Goal: Navigation & Orientation: Find specific page/section

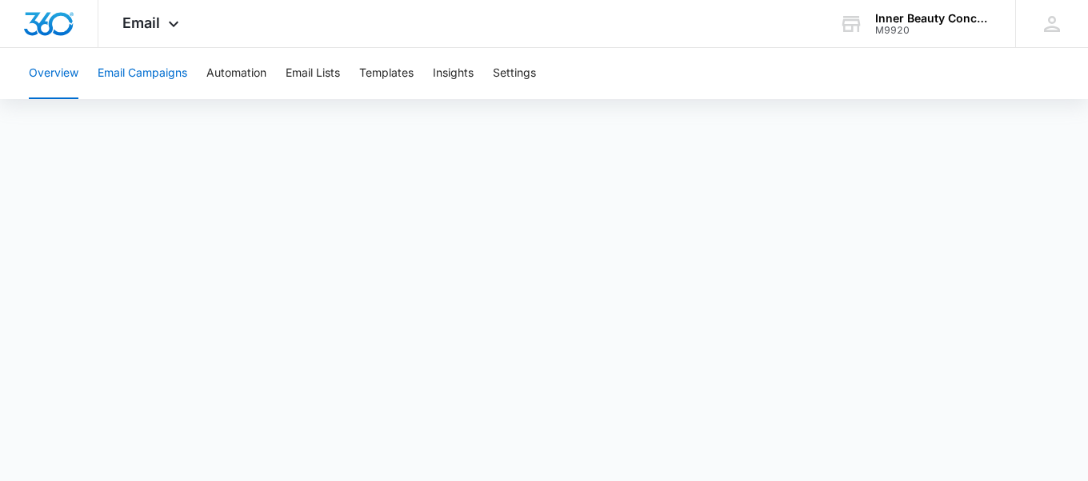
click at [144, 71] on button "Email Campaigns" at bounding box center [143, 73] width 90 height 51
click at [50, 38] on div at bounding box center [49, 23] width 98 height 47
click at [52, 31] on img "Dashboard" at bounding box center [48, 24] width 51 height 24
click at [52, 25] on img "Dashboard" at bounding box center [48, 24] width 51 height 24
